Goal: Information Seeking & Learning: Learn about a topic

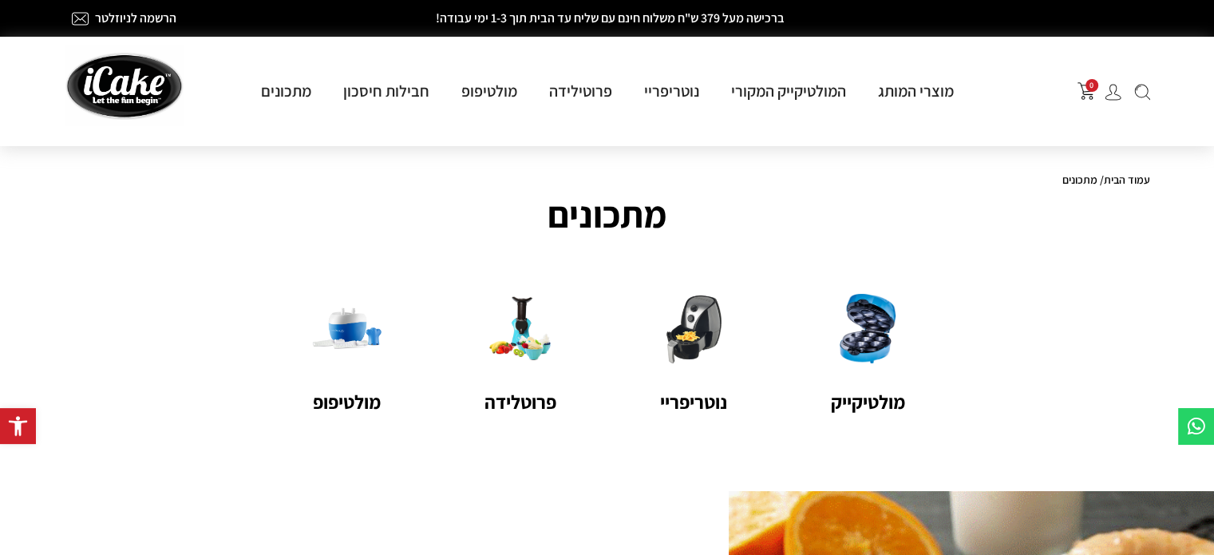
click at [1145, 94] on img at bounding box center [1143, 92] width 16 height 17
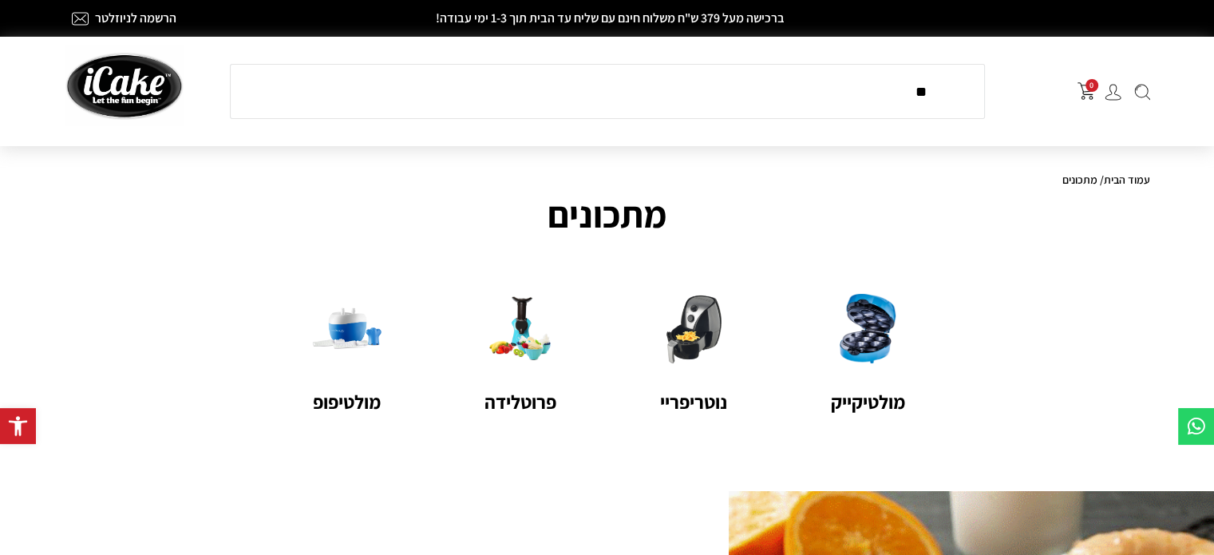
type input "*"
type input "*********"
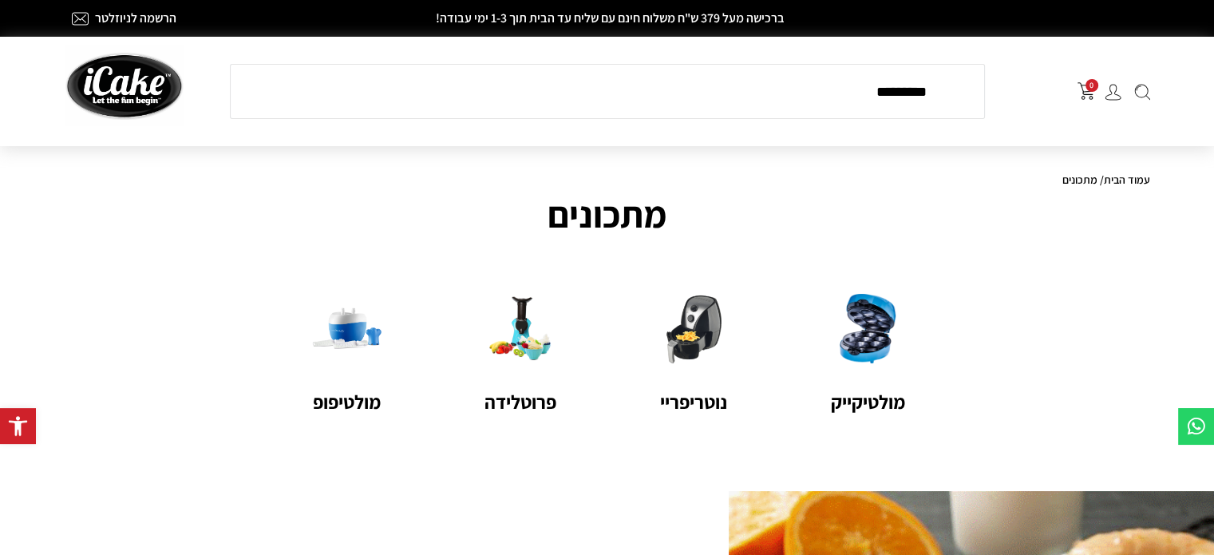
click at [798, 101] on input "*********" at bounding box center [585, 92] width 683 height 46
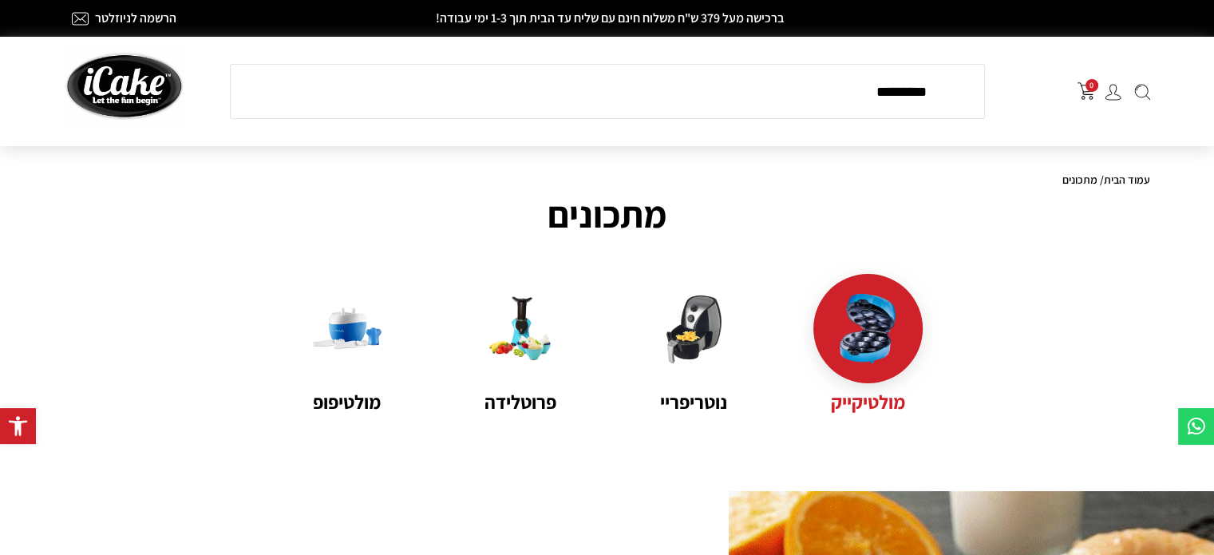
click at [865, 357] on img at bounding box center [868, 328] width 69 height 69
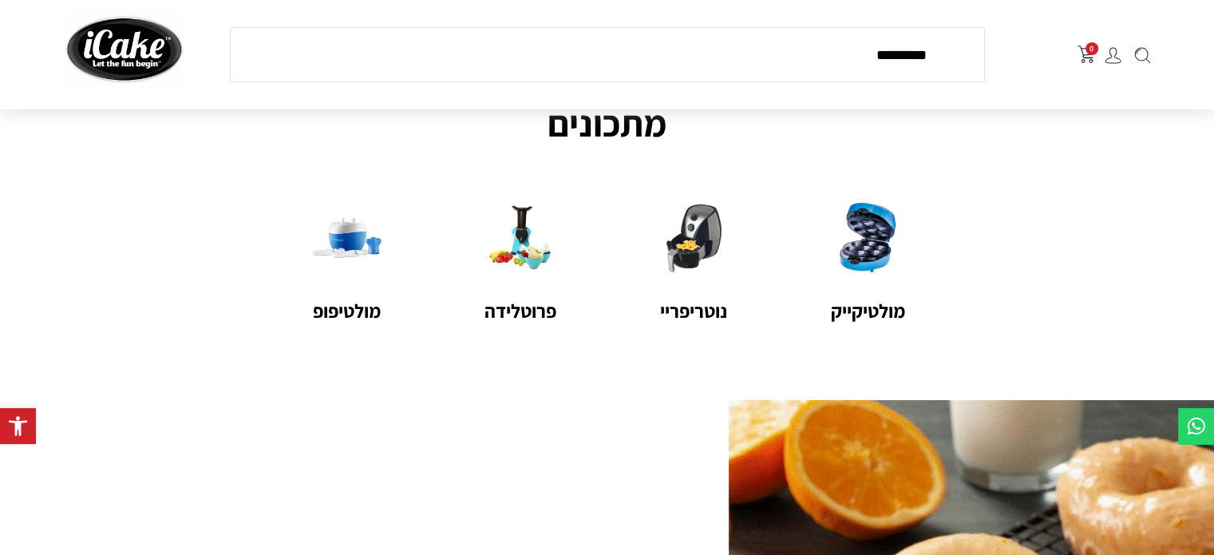
scroll to position [111, 0]
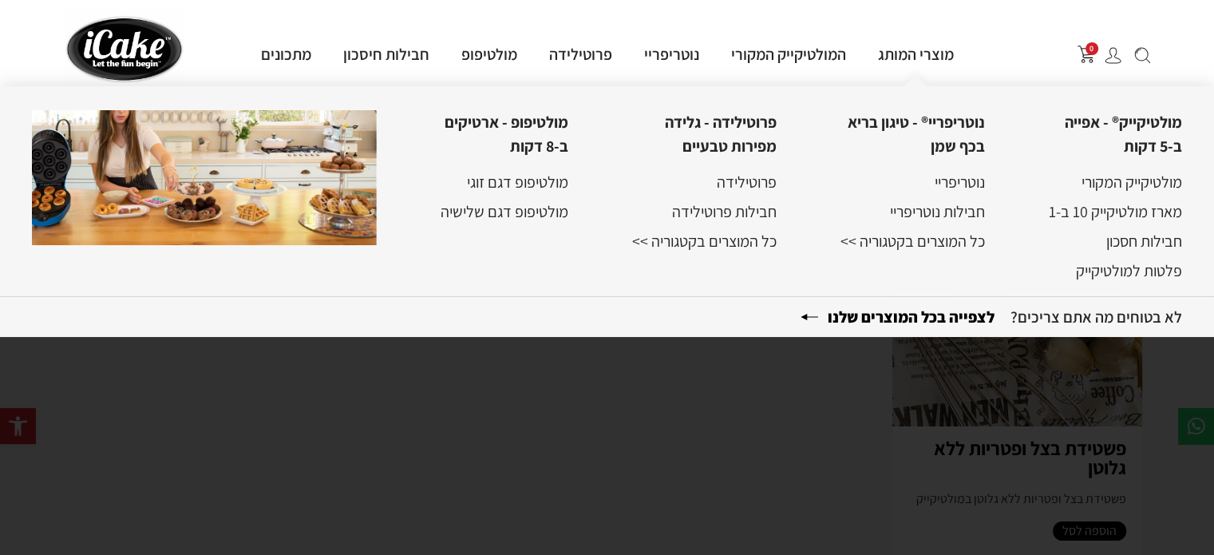
scroll to position [99, 0]
drag, startPoint x: 1226, startPoint y: 211, endPoint x: 405, endPoint y: 315, distance: 827.3
click at [405, 315] on div "לא בטוחים מה אתם צריכים? לצפייה בכל המוצרים שלנו" at bounding box center [607, 316] width 1214 height 41
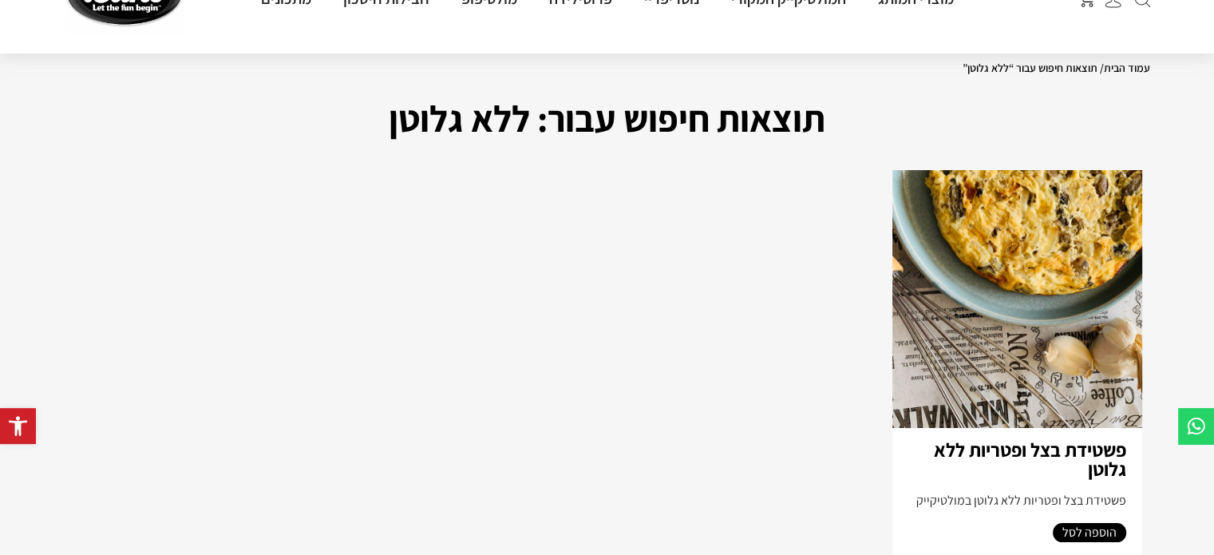
scroll to position [35, 0]
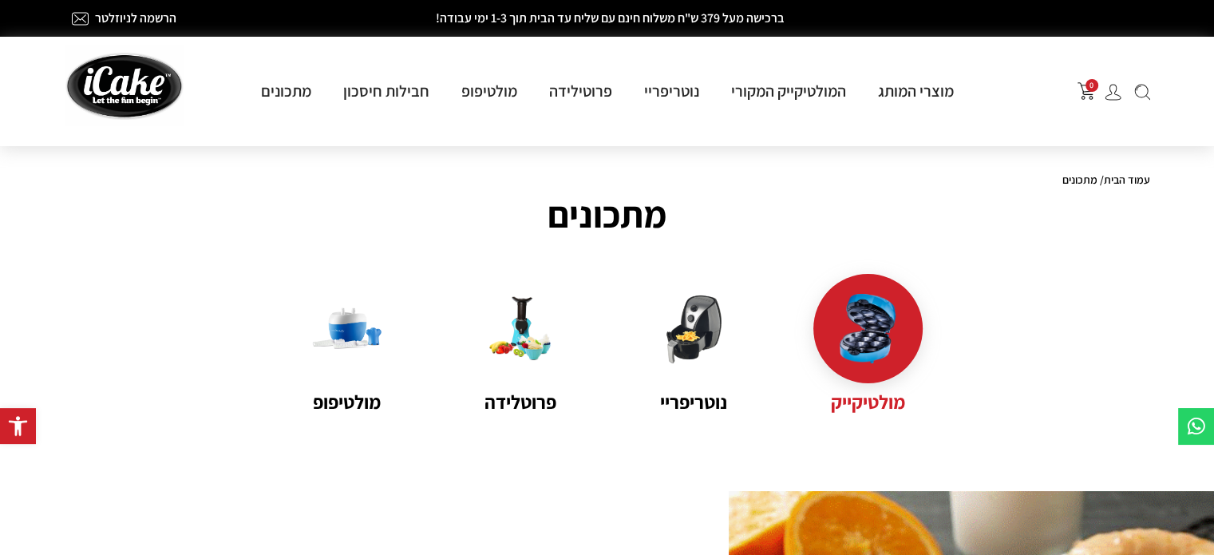
click at [878, 315] on img at bounding box center [868, 328] width 69 height 69
